Goal: Task Accomplishment & Management: Manage account settings

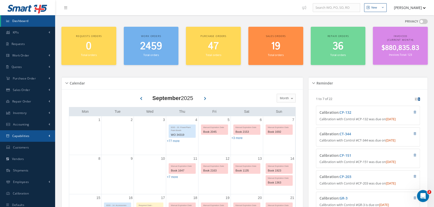
click at [33, 138] on link "Capabilities" at bounding box center [27, 137] width 55 height 12
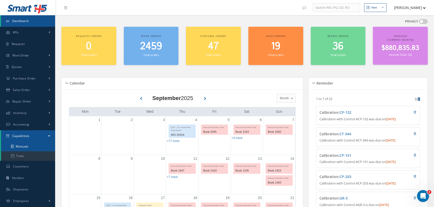
click at [30, 147] on link "Manuals" at bounding box center [28, 147] width 54 height 10
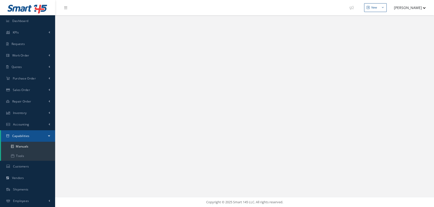
select select "25"
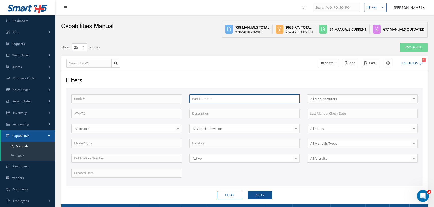
click at [212, 100] on input "text" at bounding box center [244, 99] width 110 height 9
type input "d"
type input "d5"
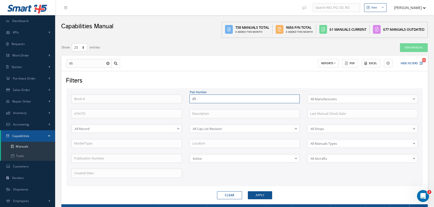
type input "d53"
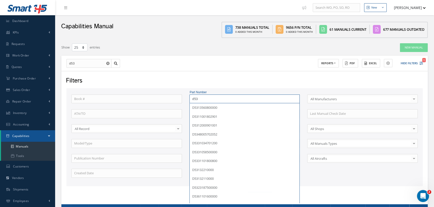
type input "d531"
type input "d5313"
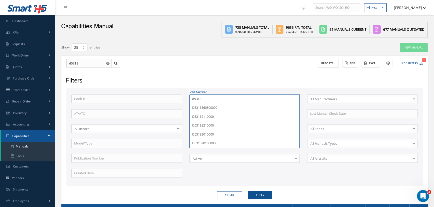
type input "d53132"
type input "d531322"
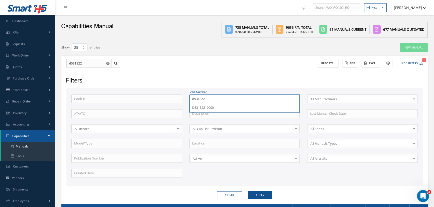
type input "d5313221"
type input "d53132210"
type input "d531322100"
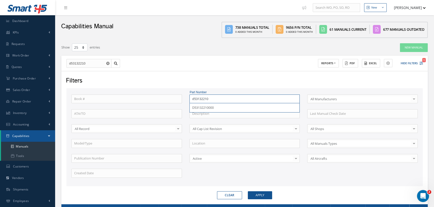
type input "d531322100"
type input "d5313221000"
type input "d53132210000"
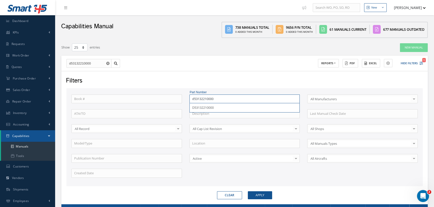
click at [248, 192] on button "Apply" at bounding box center [260, 196] width 24 height 8
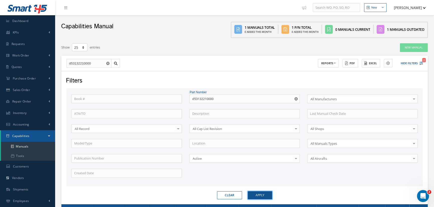
click at [264, 196] on button "Apply" at bounding box center [260, 196] width 24 height 8
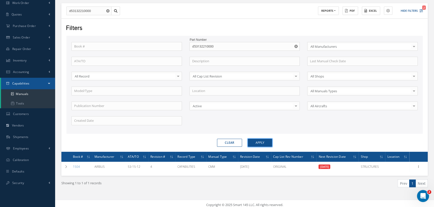
scroll to position [55, 0]
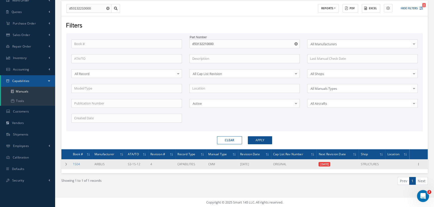
click at [77, 164] on link "1504" at bounding box center [76, 164] width 7 height 4
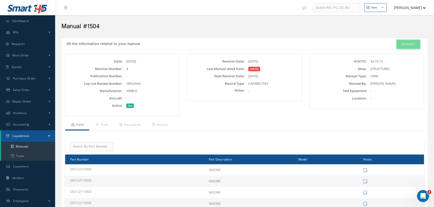
click at [412, 44] on button "Actions" at bounding box center [408, 44] width 23 height 9
click at [392, 55] on link "Edit" at bounding box center [400, 53] width 40 height 7
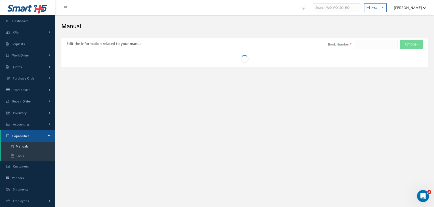
type input "1504"
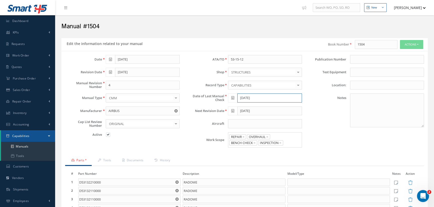
click at [258, 98] on input "06/25/2025" at bounding box center [269, 98] width 65 height 9
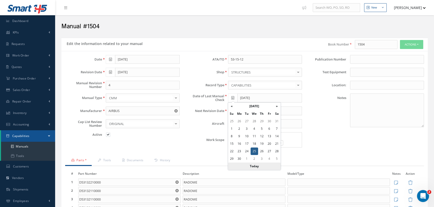
click at [255, 166] on th "Today" at bounding box center [254, 167] width 53 height 8
type input "09/25/2025"
type input "10/25/2025"
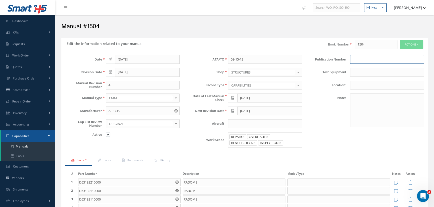
click at [377, 61] on input at bounding box center [387, 59] width 74 height 9
type input "1504"
click at [239, 123] on input "text" at bounding box center [265, 124] width 74 height 9
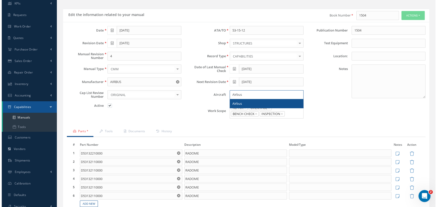
scroll to position [81, 0]
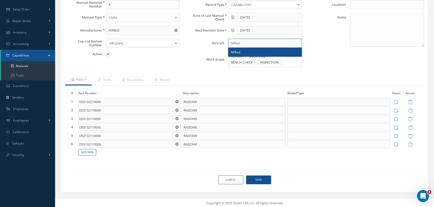
type input "Airbus"
click at [256, 178] on span "Save" at bounding box center [258, 180] width 25 height 9
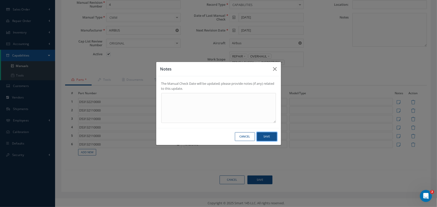
click at [273, 138] on button "Save" at bounding box center [267, 137] width 20 height 9
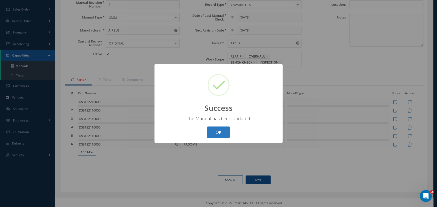
click at [215, 135] on button "OK" at bounding box center [218, 133] width 23 height 12
select select "25"
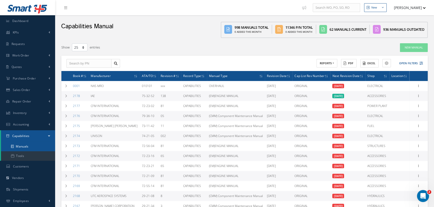
click at [25, 145] on link "Manuals" at bounding box center [28, 147] width 54 height 10
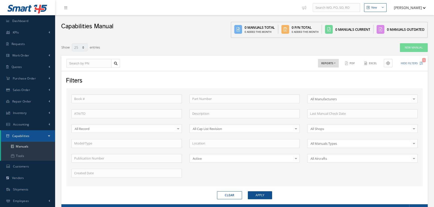
select select "25"
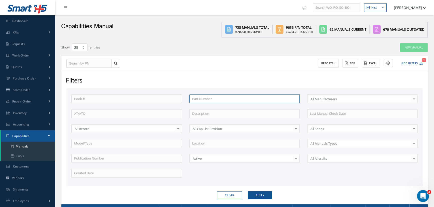
click at [208, 99] on input "text" at bounding box center [244, 99] width 110 height 9
type input "d"
type input "d5"
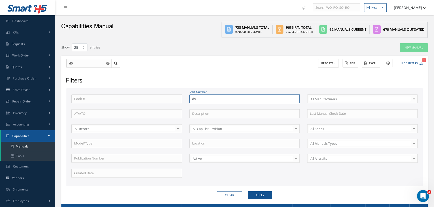
type input "d53"
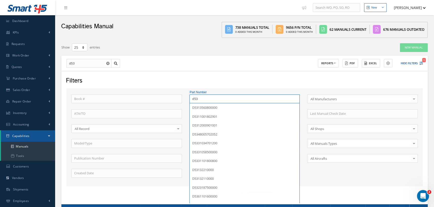
type input "d531"
type input "d5313"
type input "d53132"
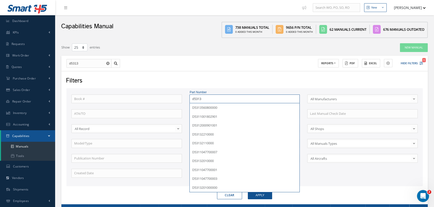
type input "d53132"
type input "d531322"
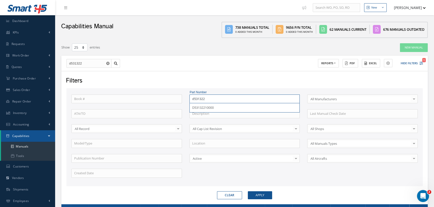
type input "d5313221"
type input "d53132210"
type input "d531322100"
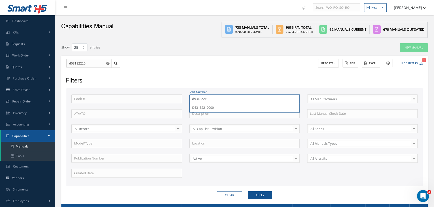
type input "d531322100"
type input "d5313221000"
type input "d53132210000"
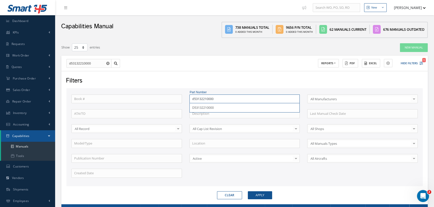
click at [248, 192] on button "Apply" at bounding box center [260, 196] width 24 height 8
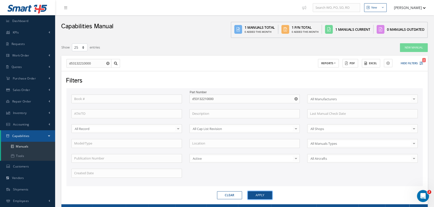
click at [253, 194] on button "Apply" at bounding box center [260, 196] width 24 height 8
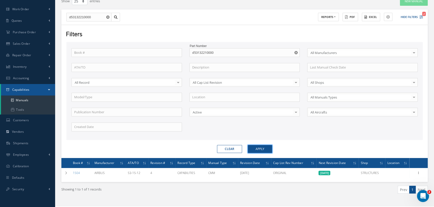
scroll to position [55, 0]
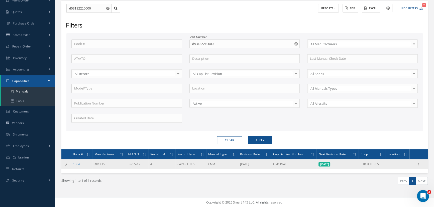
click at [81, 164] on td "1504" at bounding box center [82, 165] width 22 height 10
click at [77, 165] on link "1504" at bounding box center [76, 164] width 7 height 4
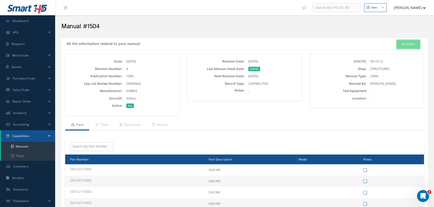
click at [410, 44] on button "Actions" at bounding box center [408, 44] width 23 height 9
click at [399, 54] on link "Edit" at bounding box center [400, 53] width 40 height 7
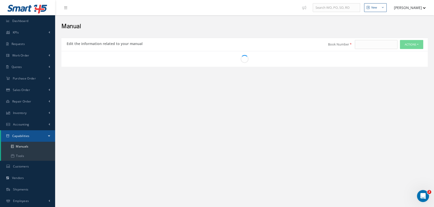
type input "1504"
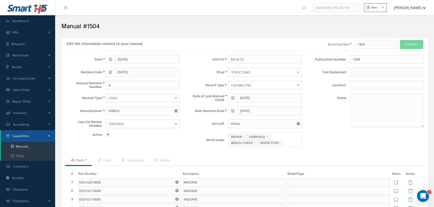
click at [110, 72] on icon at bounding box center [110, 72] width 3 height 4
click at [154, 82] on th "»" at bounding box center [155, 81] width 8 height 8
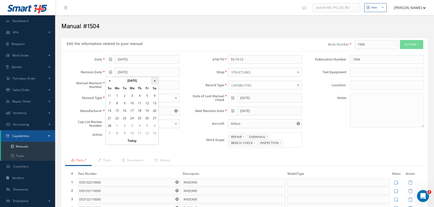
click at [155, 82] on th "»" at bounding box center [155, 81] width 8 height 8
click at [140, 81] on th "March 2021" at bounding box center [132, 81] width 38 height 8
click at [128, 108] on span "Jun" at bounding box center [126, 107] width 12 height 14
click at [130, 81] on th "June 2021" at bounding box center [132, 81] width 38 height 8
click at [130, 81] on th "2021" at bounding box center [131, 81] width 36 height 8
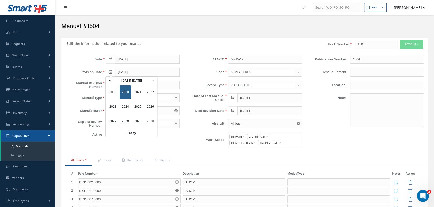
click at [130, 81] on th "2020-2029" at bounding box center [131, 81] width 36 height 8
click at [140, 106] on span "2025" at bounding box center [138, 107] width 12 height 14
click at [125, 109] on span "Jun" at bounding box center [126, 107] width 12 height 14
click at [146, 113] on td "13" at bounding box center [147, 111] width 8 height 8
type input "[DATE]"
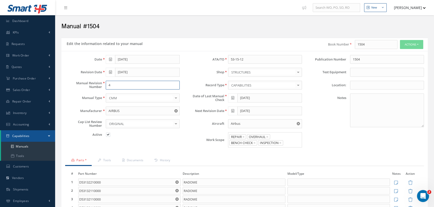
drag, startPoint x: 115, startPoint y: 85, endPoint x: 101, endPoint y: 86, distance: 13.8
click at [101, 86] on div "Manual Revision Number 4" at bounding box center [122, 85] width 122 height 9
type input "5"
click at [253, 126] on input "Airbus" at bounding box center [265, 124] width 74 height 9
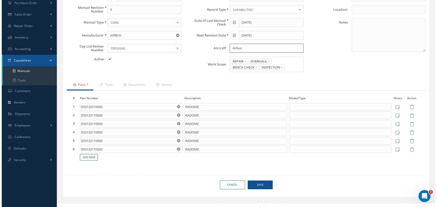
scroll to position [81, 0]
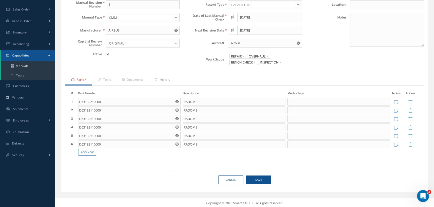
click at [258, 179] on span "Save" at bounding box center [258, 180] width 25 height 9
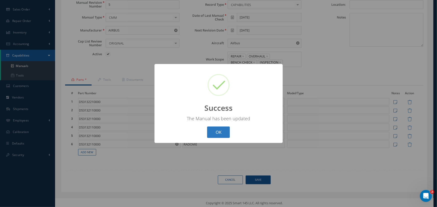
click at [223, 135] on button "OK" at bounding box center [218, 133] width 23 height 12
select select "25"
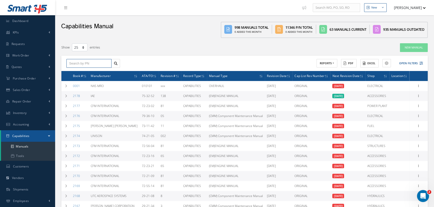
click at [88, 63] on input "text" at bounding box center [88, 63] width 45 height 9
click at [17, 145] on link "Manuals" at bounding box center [28, 147] width 54 height 10
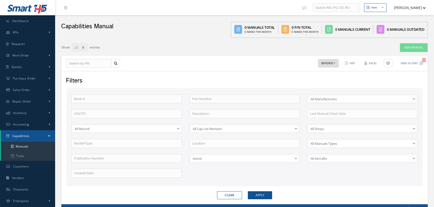
select select "25"
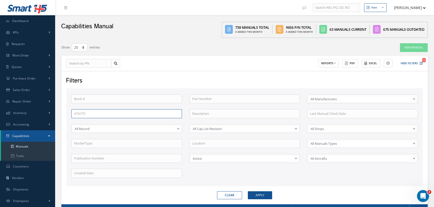
click at [76, 114] on input "text" at bounding box center [126, 113] width 110 height 9
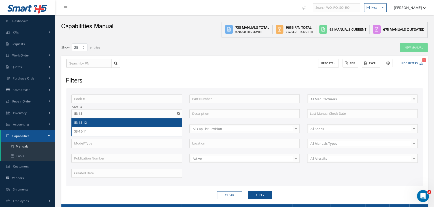
click at [83, 123] on span "53-15-12" at bounding box center [80, 123] width 13 height 5
type input "53-15-12"
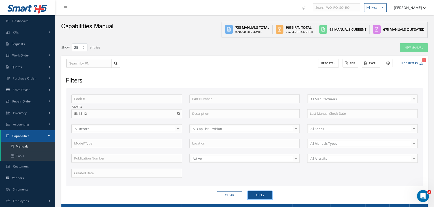
click at [264, 196] on button "Apply" at bounding box center [260, 196] width 24 height 8
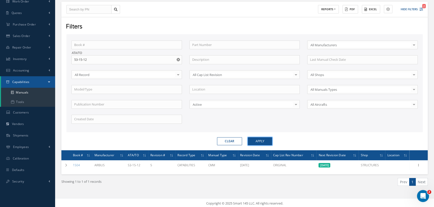
scroll to position [55, 0]
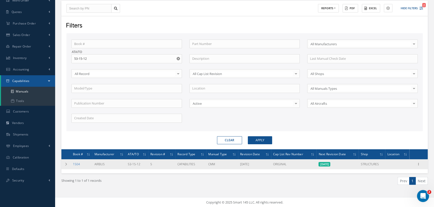
click at [75, 164] on link "1504" at bounding box center [76, 164] width 7 height 4
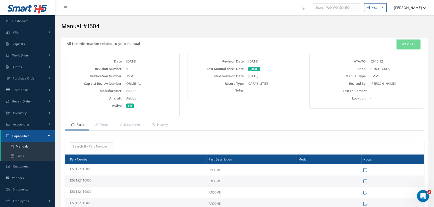
click at [413, 44] on button "Actions" at bounding box center [408, 44] width 23 height 9
click at [395, 55] on link "Edit" at bounding box center [400, 53] width 40 height 7
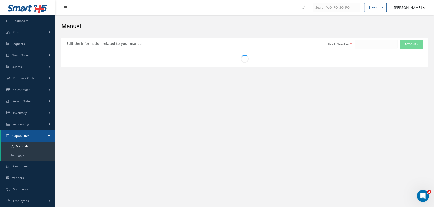
type input "1504"
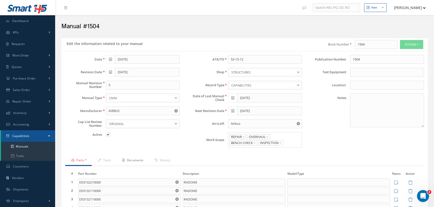
click at [129, 161] on link "Documents" at bounding box center [132, 161] width 32 height 11
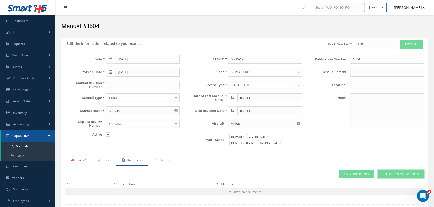
click at [385, 173] on span "Upload a New Document" at bounding box center [400, 175] width 37 height 4
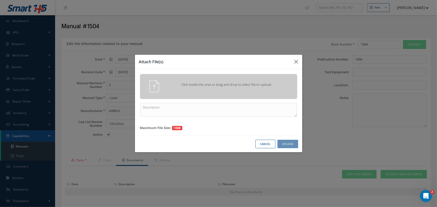
click at [201, 87] on div "Click inside this area or drag and drop to select file to upload." at bounding box center [226, 85] width 124 height 10
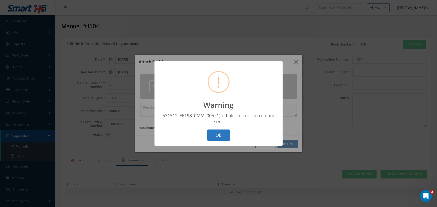
click at [218, 137] on button "Ok" at bounding box center [218, 136] width 23 height 12
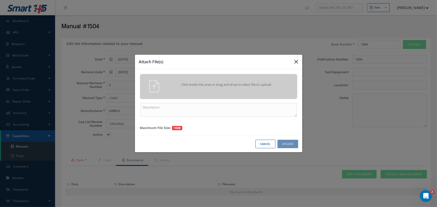
click at [298, 60] on button "button" at bounding box center [297, 62] width 12 height 14
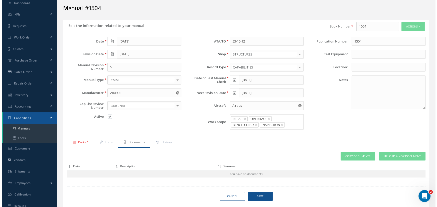
scroll to position [35, 0]
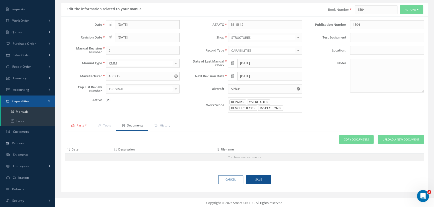
click at [259, 178] on span "Save" at bounding box center [258, 180] width 25 height 9
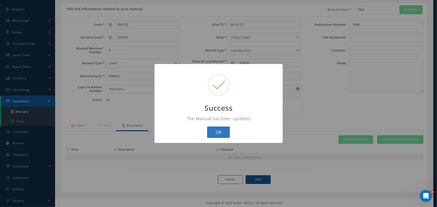
click at [216, 132] on button "OK" at bounding box center [218, 133] width 23 height 12
select select "25"
